Goal: Find specific page/section: Find specific page/section

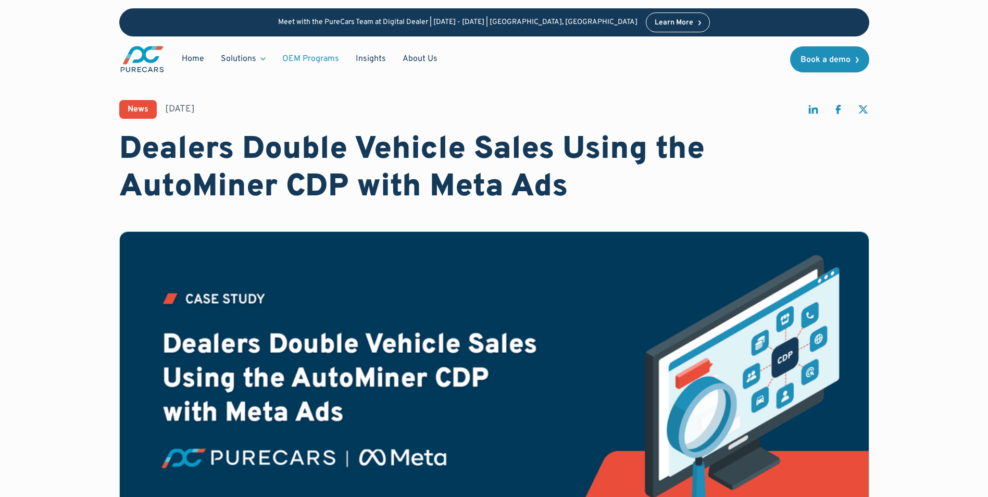
click at [304, 61] on link "OEM Programs" at bounding box center [310, 59] width 73 height 20
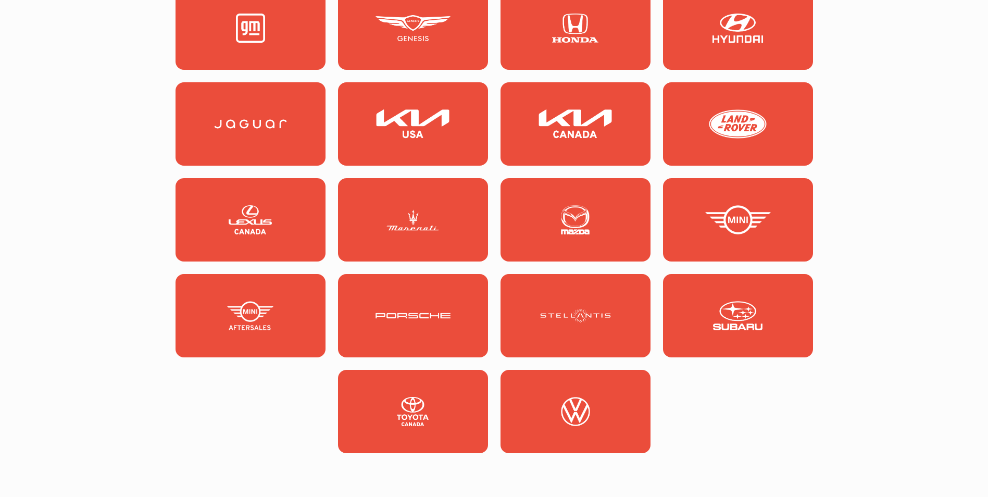
scroll to position [1146, 0]
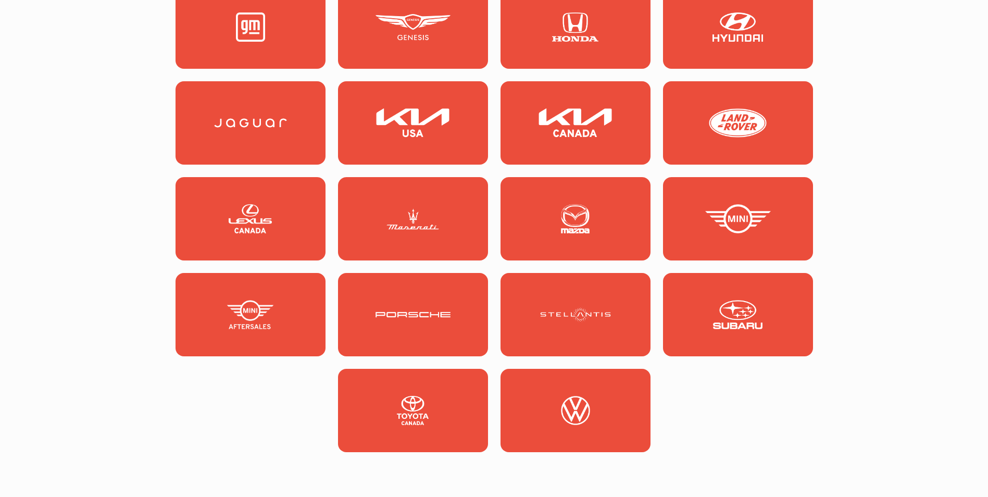
click at [411, 407] on img at bounding box center [413, 410] width 75 height 29
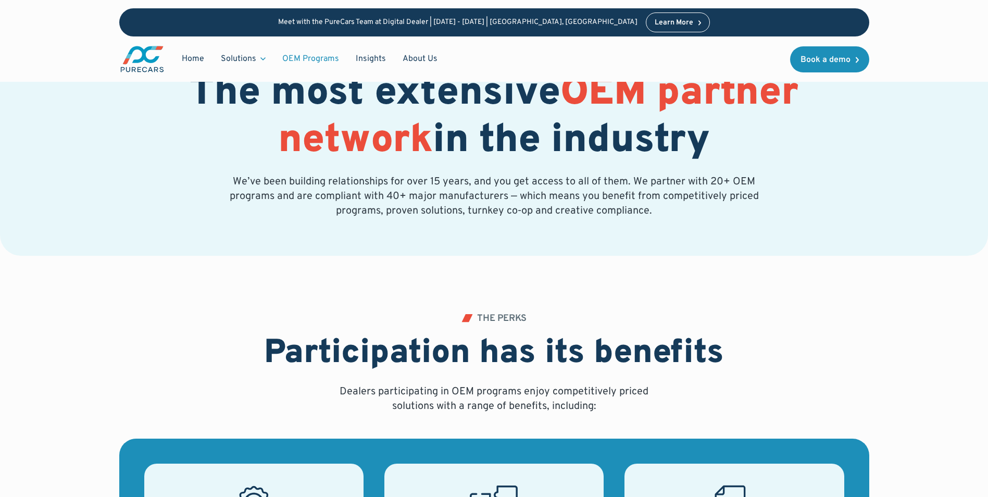
scroll to position [0, 0]
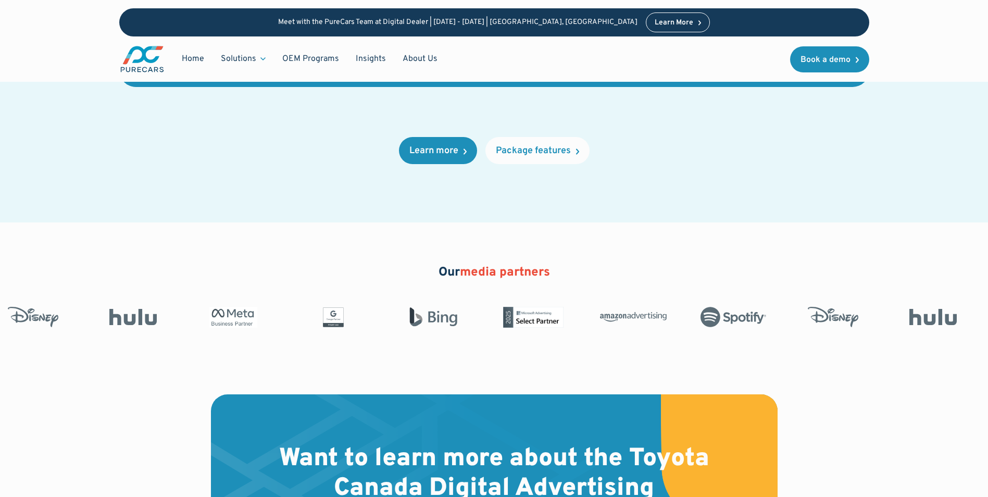
scroll to position [1771, 0]
